Goal: Task Accomplishment & Management: Use online tool/utility

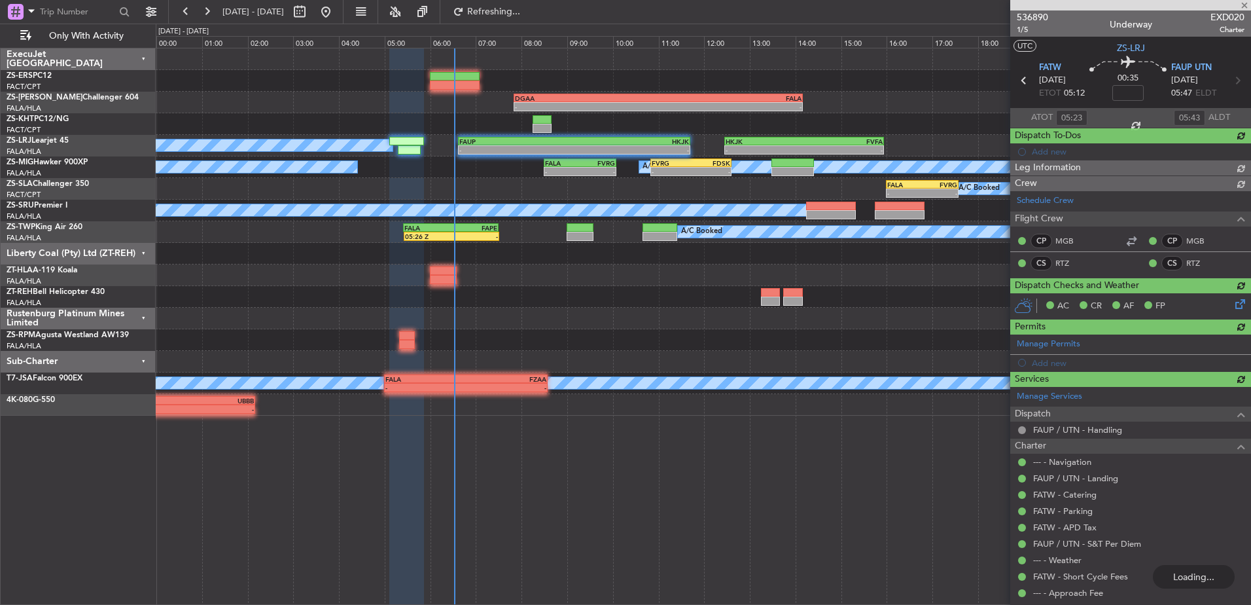
click at [1244, 5] on div at bounding box center [1130, 5] width 241 height 10
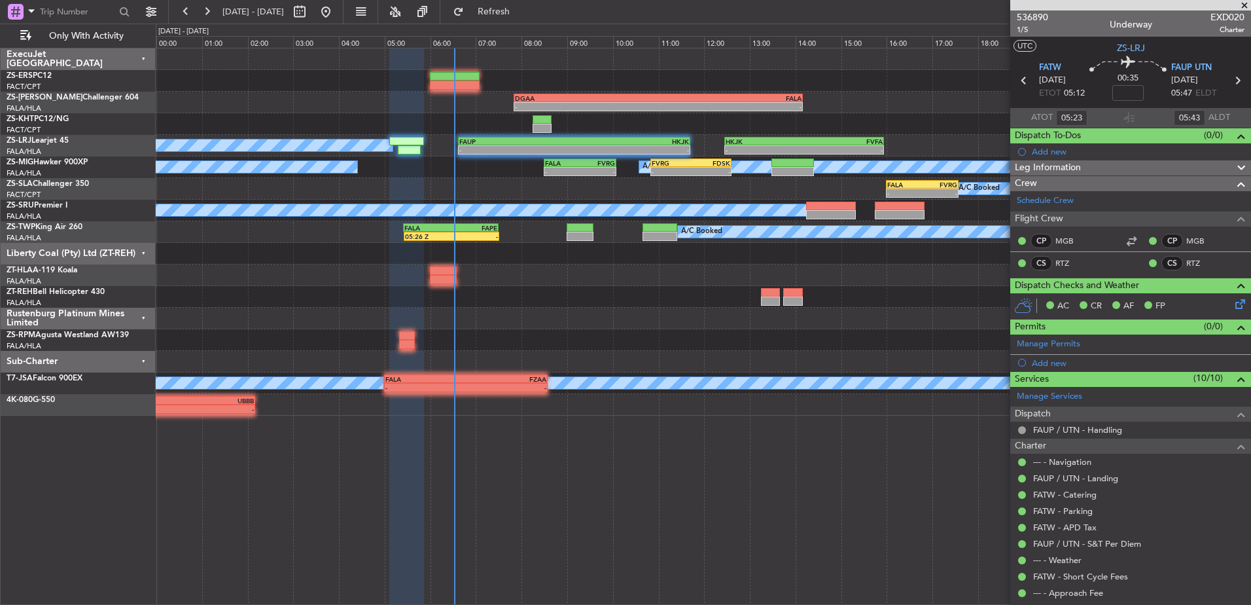
click at [1244, 3] on span at bounding box center [1244, 6] width 13 height 12
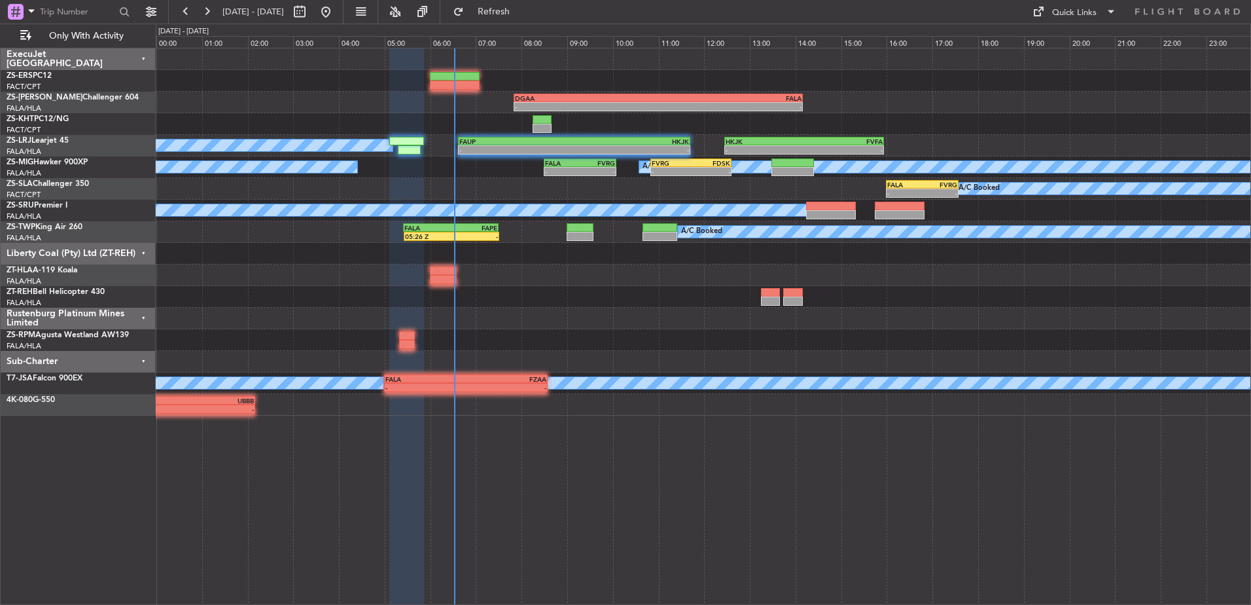
type input "0"
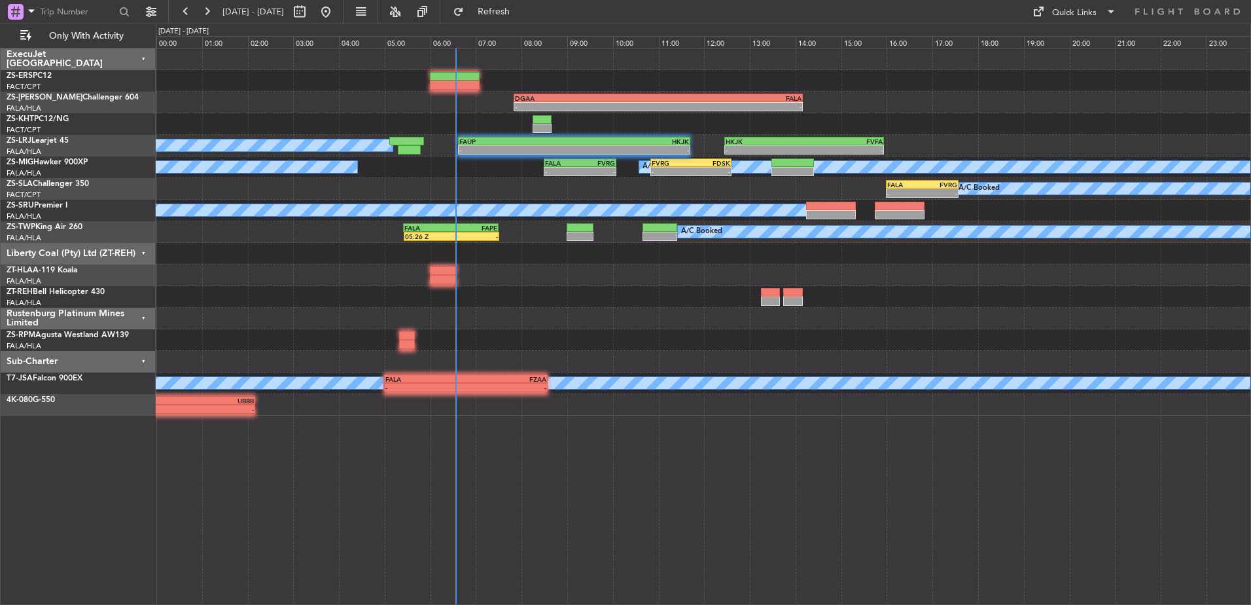
click at [145, 251] on div "Liberty Coal (Pty) Ltd (ZT-REH)" at bounding box center [78, 254] width 155 height 22
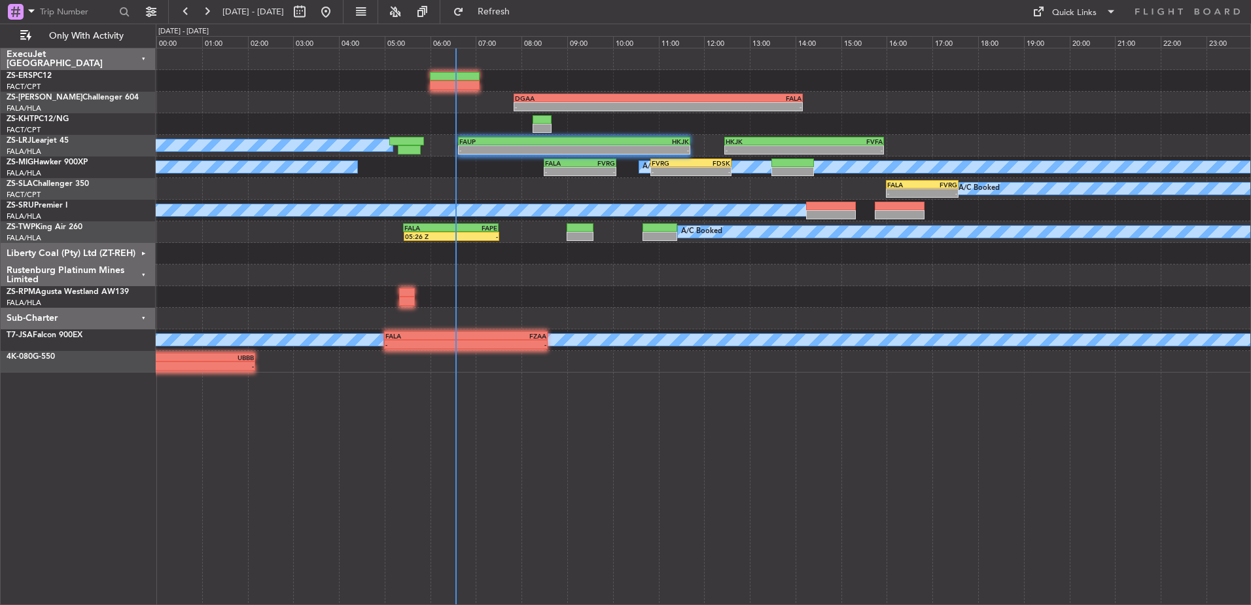
click at [139, 273] on div "Rustenburg Platinum Mines Limited" at bounding box center [78, 275] width 155 height 22
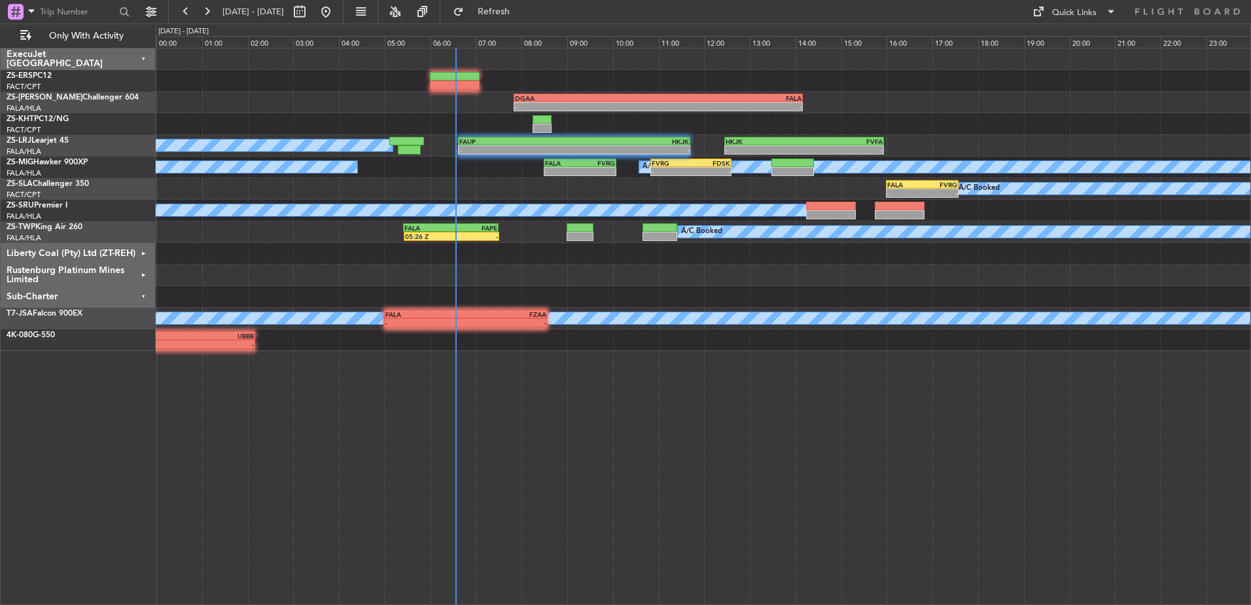
click at [143, 294] on div "Sub-Charter" at bounding box center [78, 297] width 155 height 22
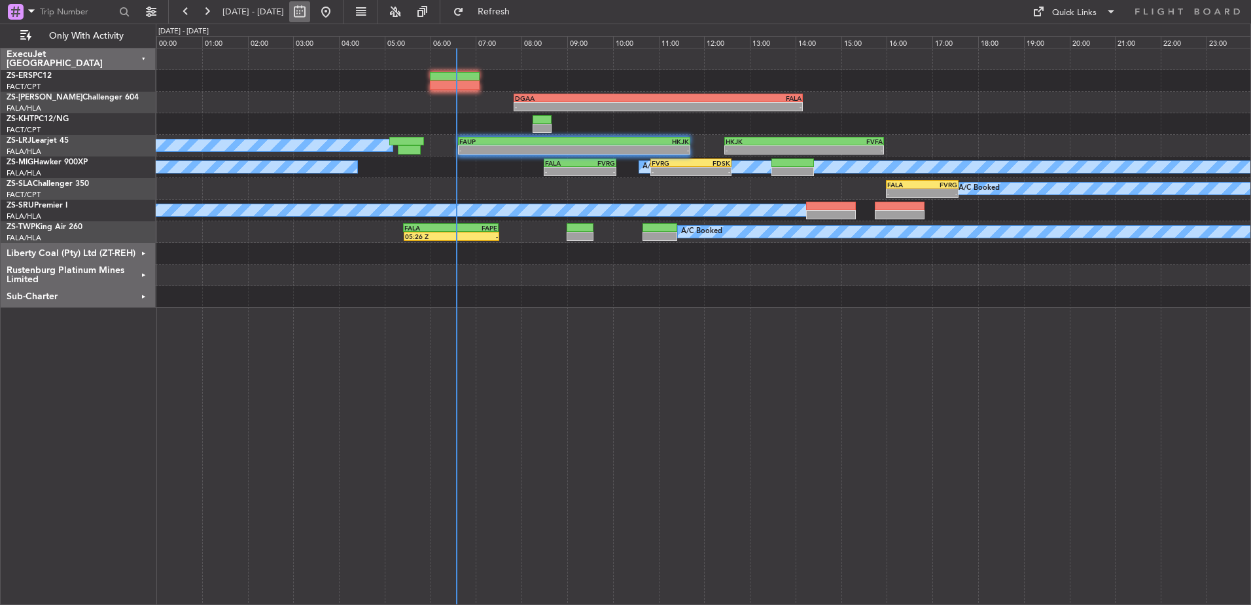
click at [310, 16] on button at bounding box center [299, 11] width 21 height 21
select select "10"
select select "2025"
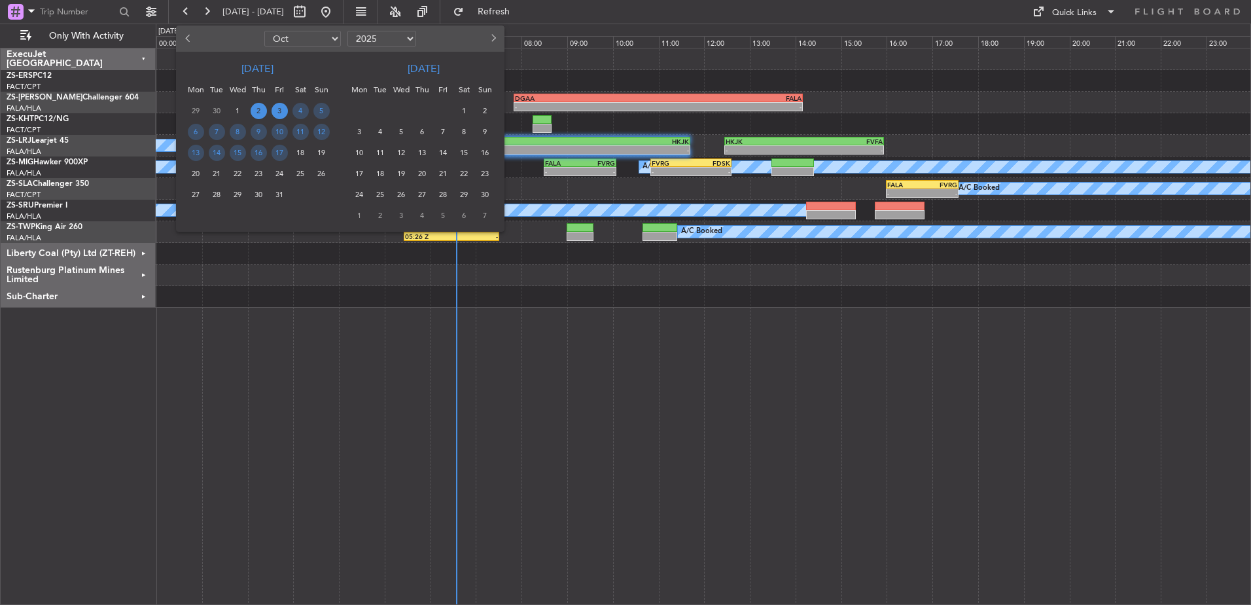
click at [262, 111] on span "2" at bounding box center [259, 111] width 16 height 16
click at [259, 109] on span "2" at bounding box center [259, 111] width 16 height 16
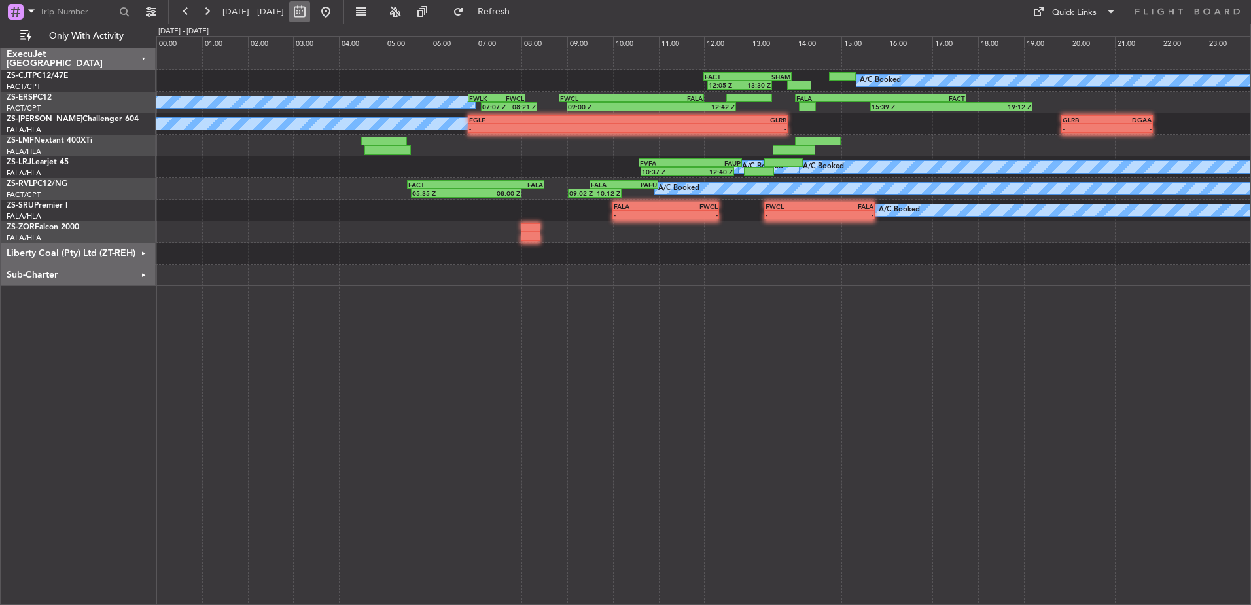
click at [310, 12] on button at bounding box center [299, 11] width 21 height 21
select select "10"
select select "2025"
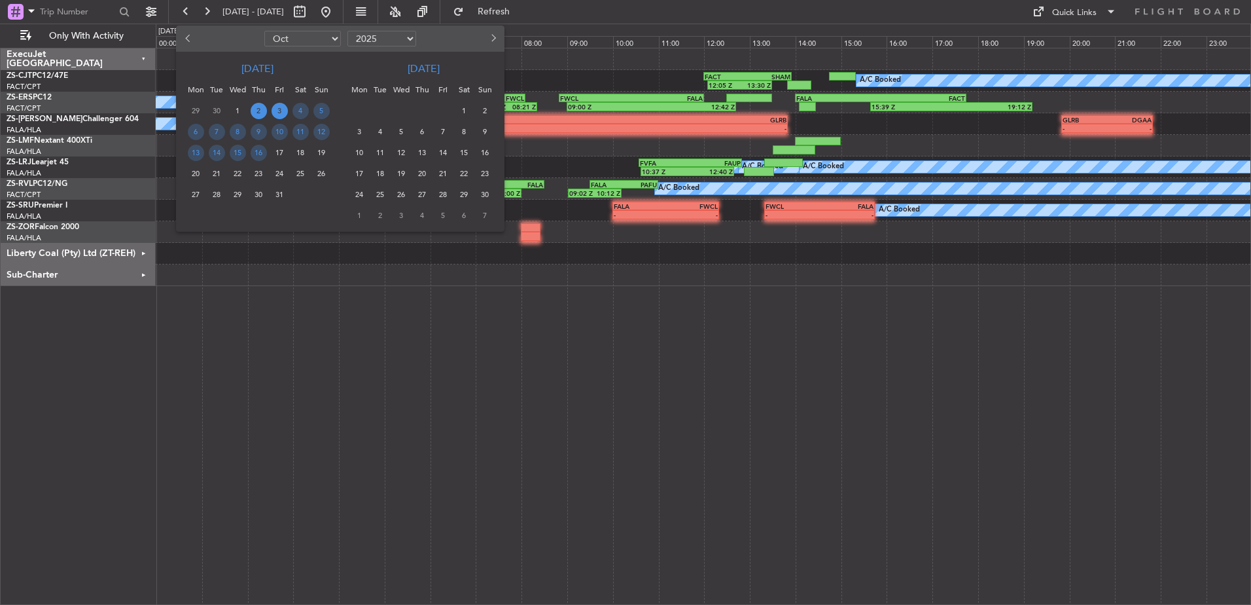
click at [275, 108] on span "3" at bounding box center [280, 111] width 16 height 16
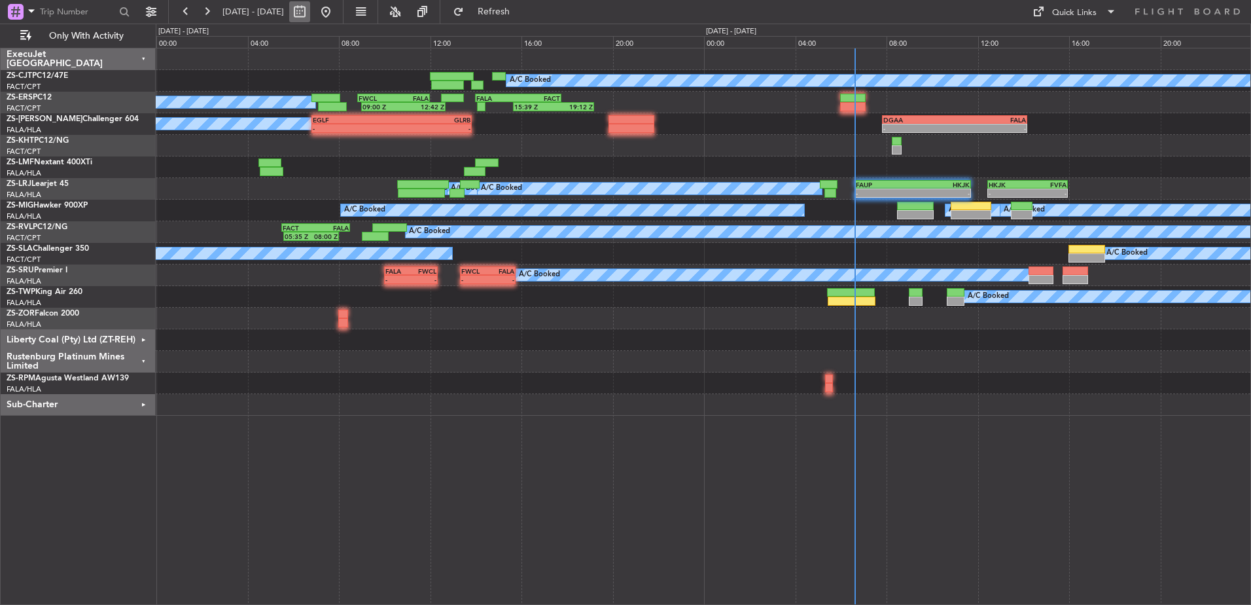
click at [310, 10] on button at bounding box center [299, 11] width 21 height 21
select select "10"
select select "2025"
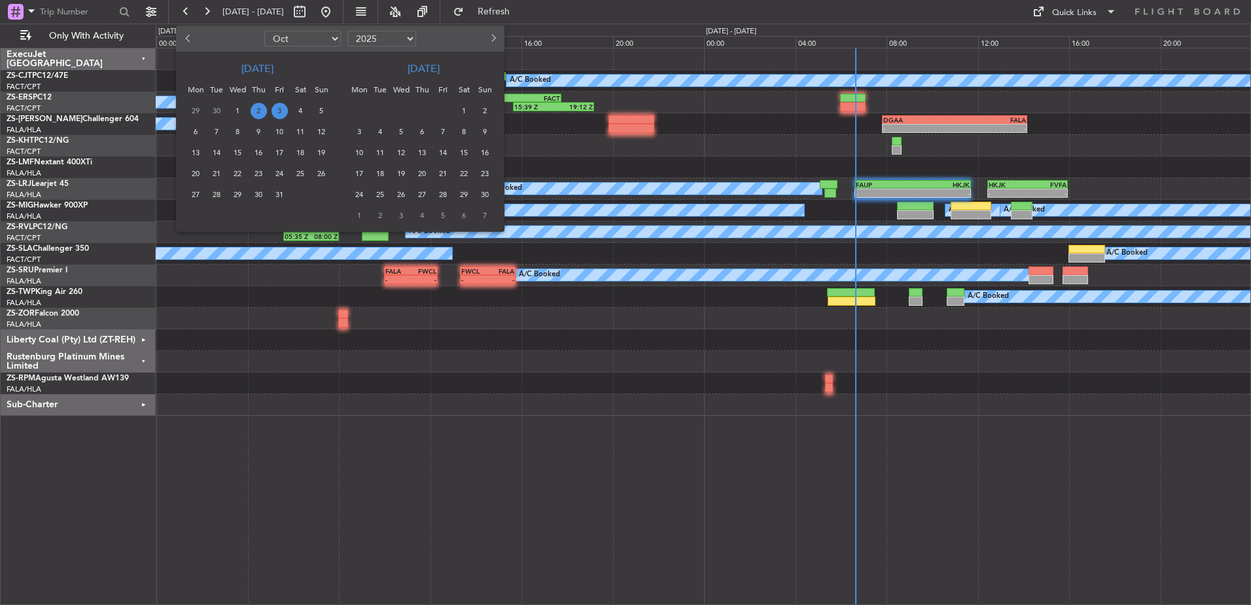
click at [279, 108] on span "3" at bounding box center [280, 111] width 16 height 16
click at [281, 114] on span "3" at bounding box center [280, 111] width 16 height 16
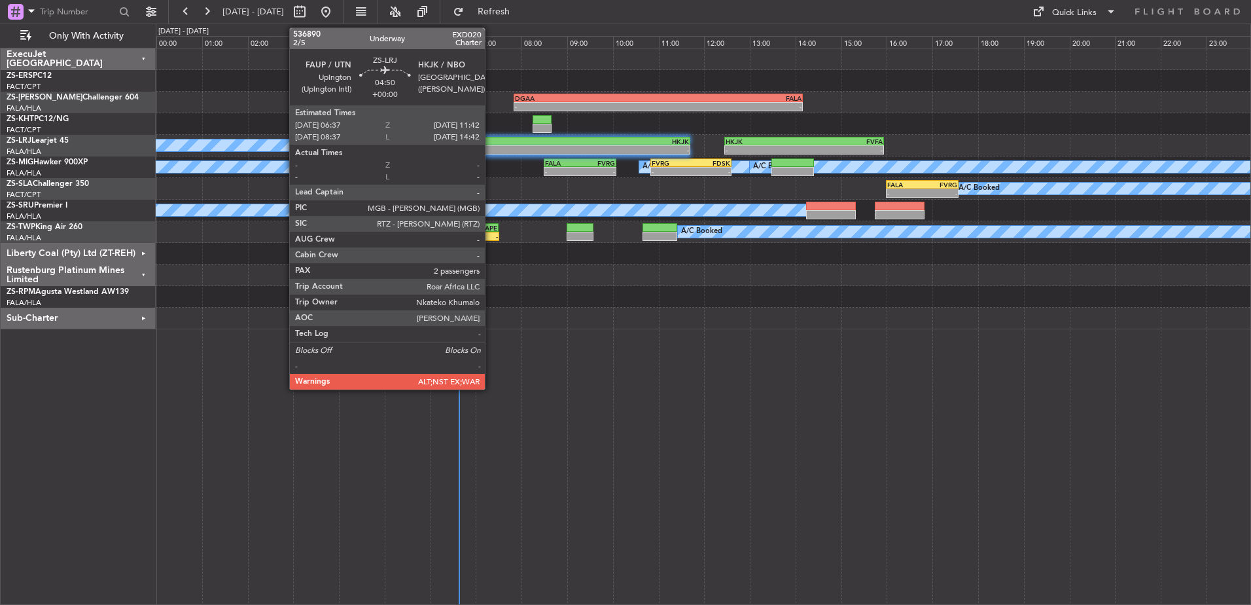
click at [491, 150] on div "-" at bounding box center [516, 150] width 115 height 8
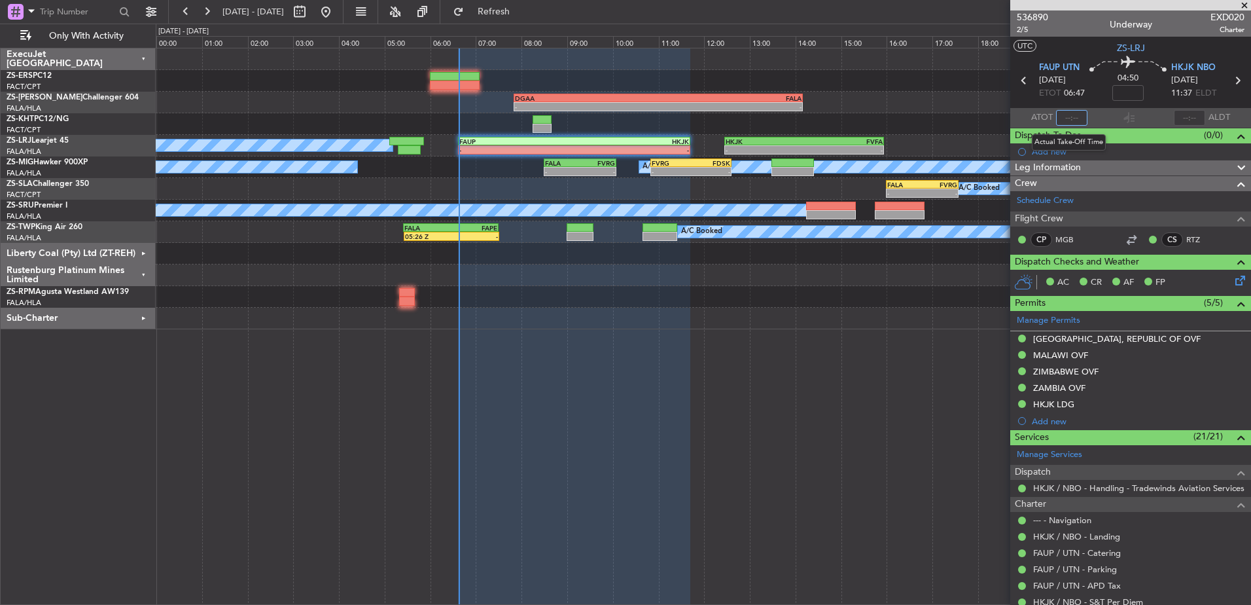
click at [1068, 118] on input "text" at bounding box center [1071, 118] width 31 height 16
type input "06:38"
